Goal: Download file/media

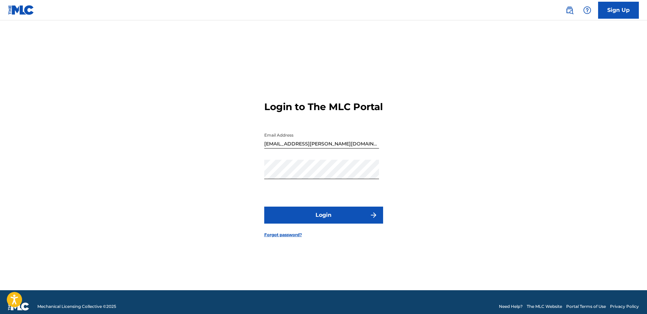
click at [312, 223] on button "Login" at bounding box center [323, 214] width 119 height 17
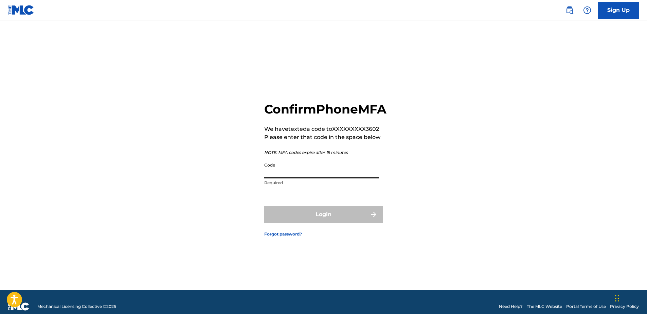
click at [310, 178] on input "Code" at bounding box center [321, 168] width 115 height 19
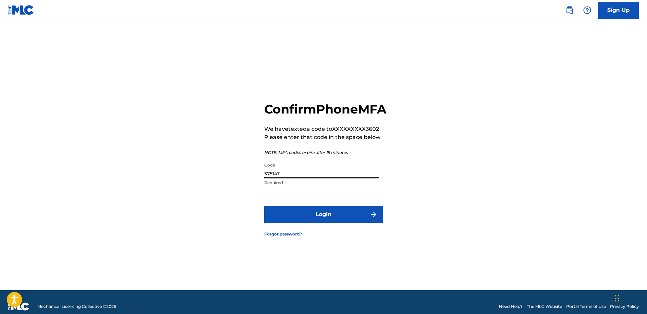
type input "375147"
click at [330, 223] on button "Login" at bounding box center [323, 214] width 119 height 17
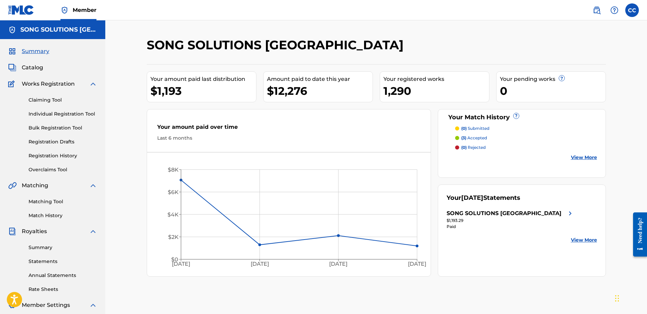
click at [499, 212] on div "SONG SOLUTIONS [GEOGRAPHIC_DATA]" at bounding box center [503, 213] width 115 height 8
click at [570, 213] on img at bounding box center [570, 213] width 8 height 8
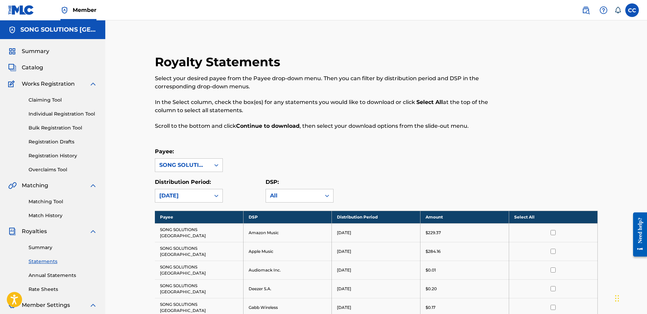
scroll to position [34, 0]
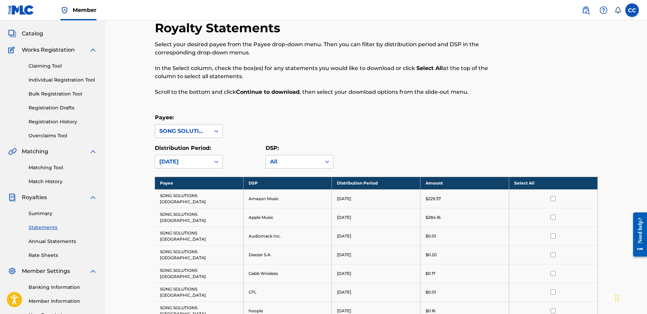
click at [522, 182] on th "Select All" at bounding box center [553, 183] width 89 height 13
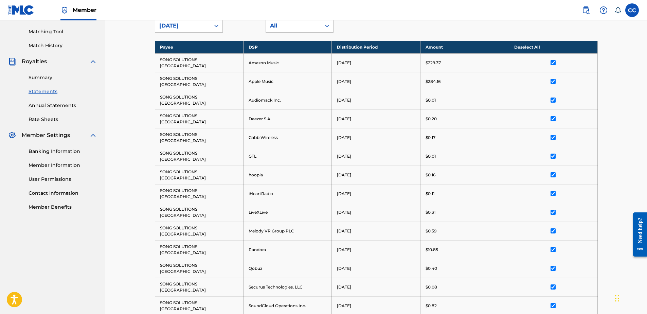
scroll to position [252, 0]
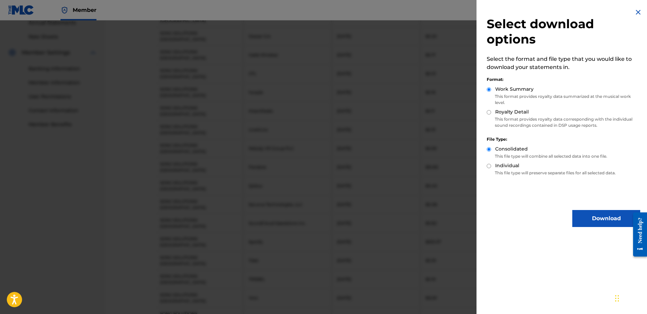
click at [487, 113] on input "Royalty Detail" at bounding box center [489, 112] width 4 height 4
radio input "true"
click at [602, 217] on button "Download" at bounding box center [606, 218] width 68 height 17
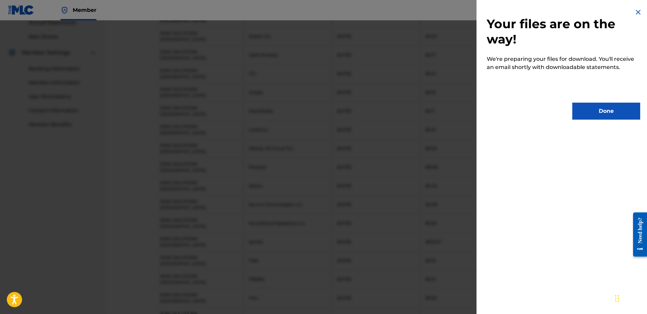
click at [613, 112] on button "Done" at bounding box center [606, 111] width 68 height 17
